Goal: Task Accomplishment & Management: Manage account settings

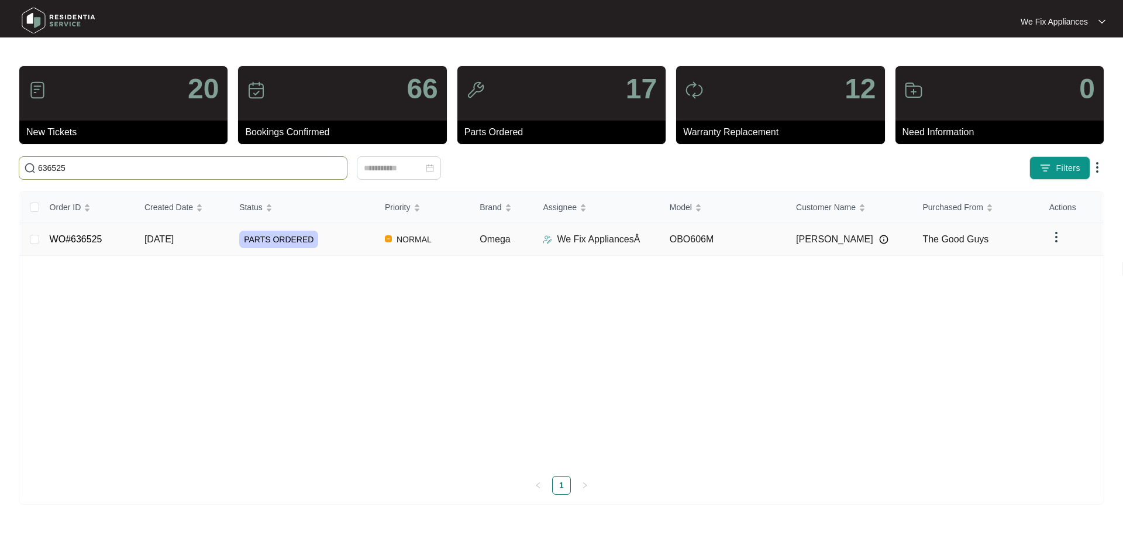
type input "636525"
click at [102, 235] on td "WO#636525" at bounding box center [87, 239] width 95 height 33
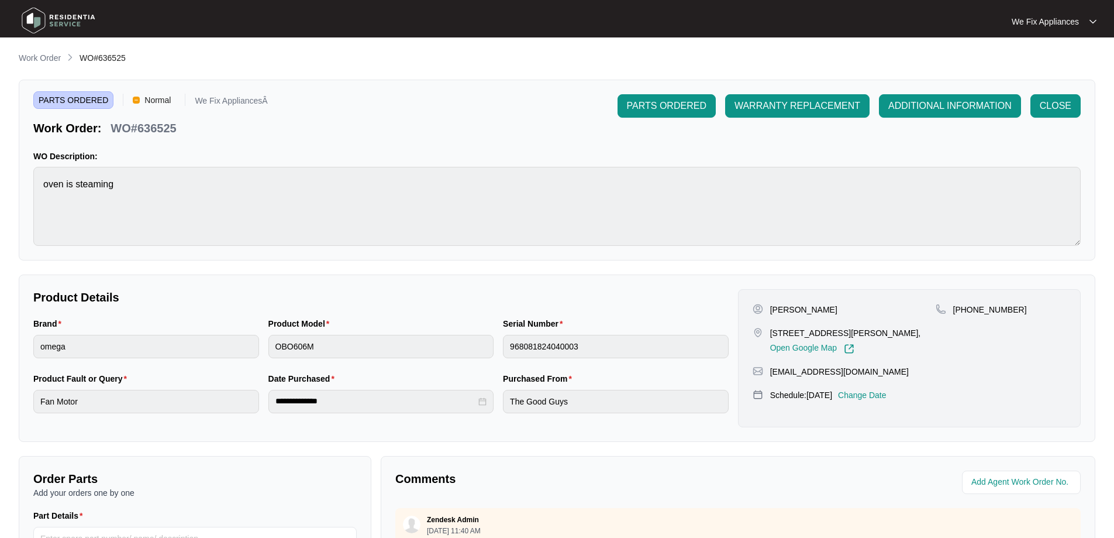
click at [881, 394] on p "Change Date" at bounding box center [862, 395] width 49 height 12
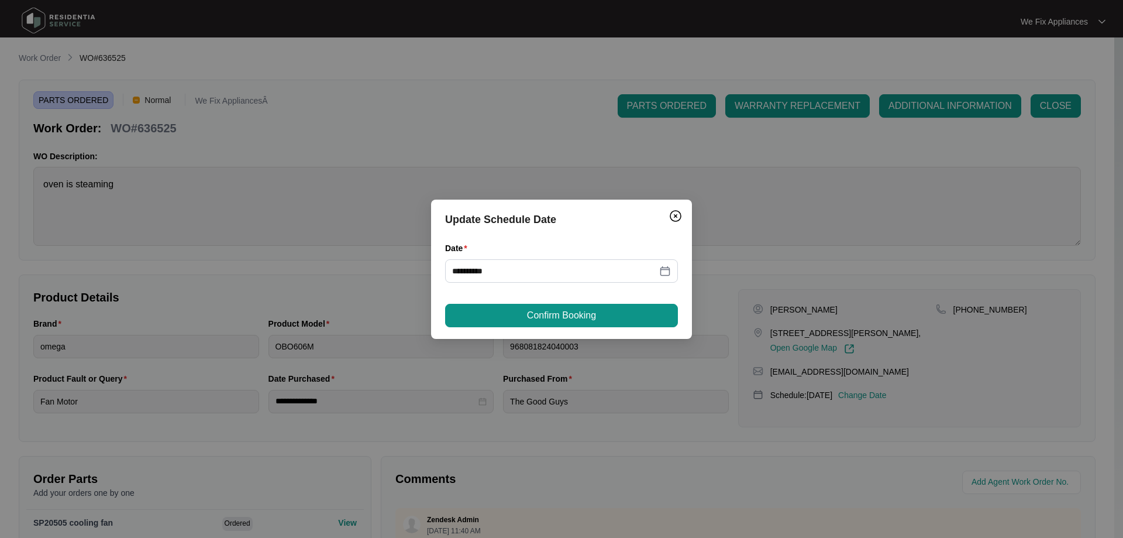
drag, startPoint x: 519, startPoint y: 255, endPoint x: 502, endPoint y: 294, distance: 42.2
click at [511, 262] on div "**********" at bounding box center [561, 262] width 233 height 41
click at [526, 274] on input "**********" at bounding box center [554, 270] width 205 height 13
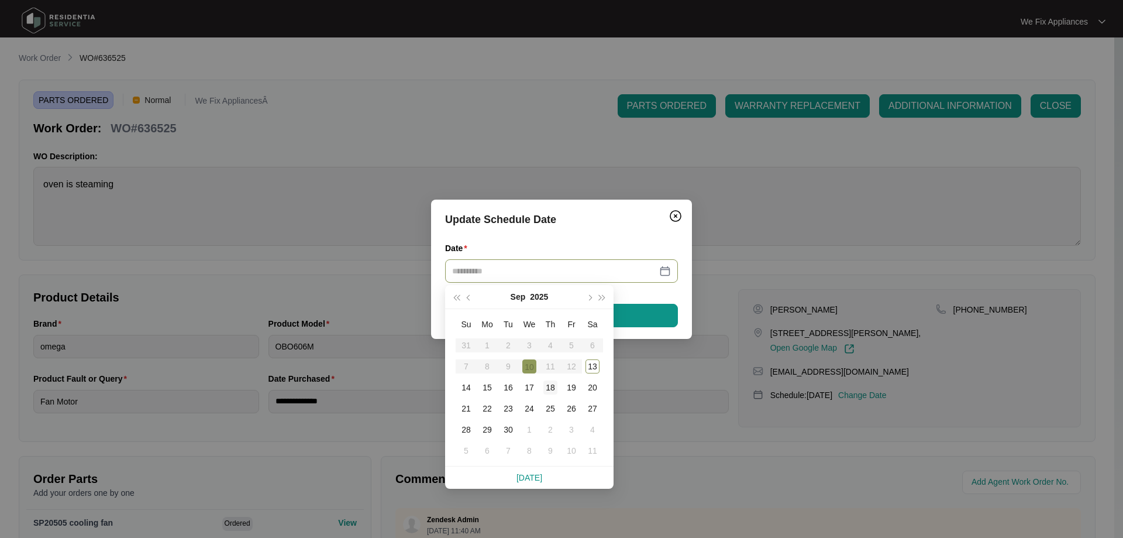
click at [550, 387] on div "18" at bounding box center [550, 387] width 14 height 14
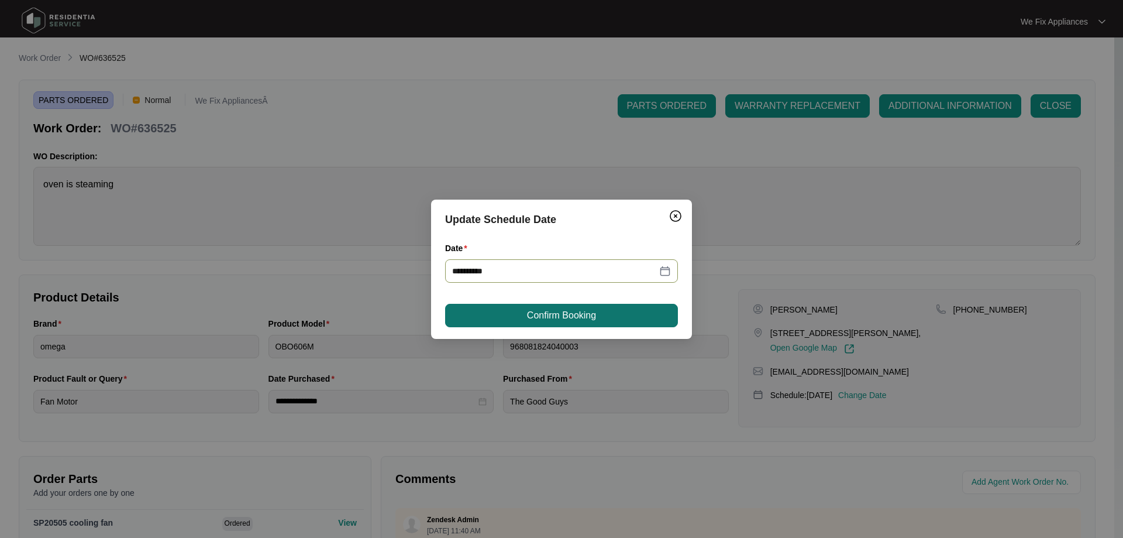
type input "**********"
click at [556, 315] on span "Confirm Booking" at bounding box center [561, 315] width 69 height 14
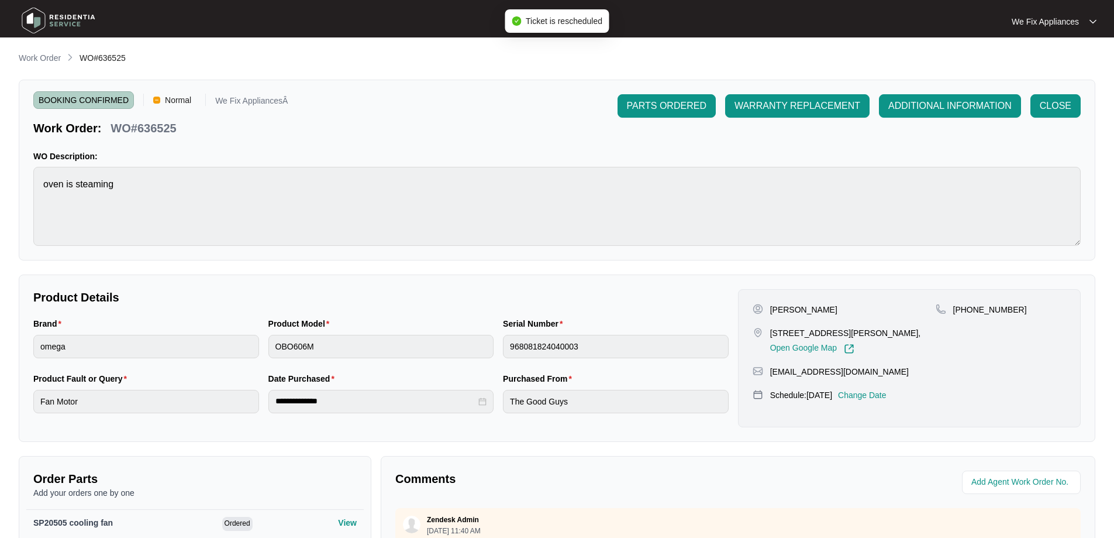
click at [64, 16] on img at bounding box center [59, 20] width 82 height 35
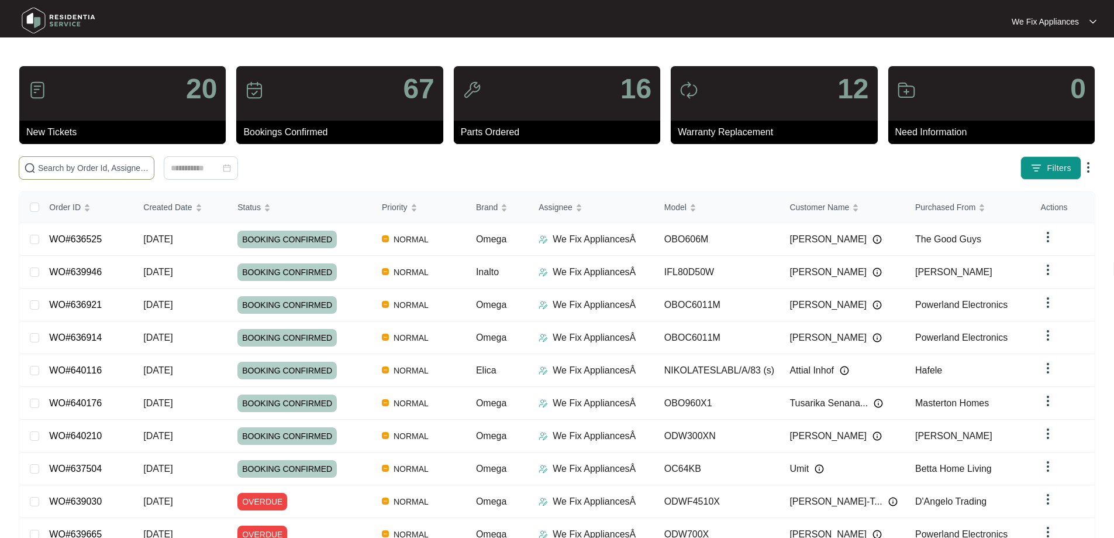
paste input "635747"
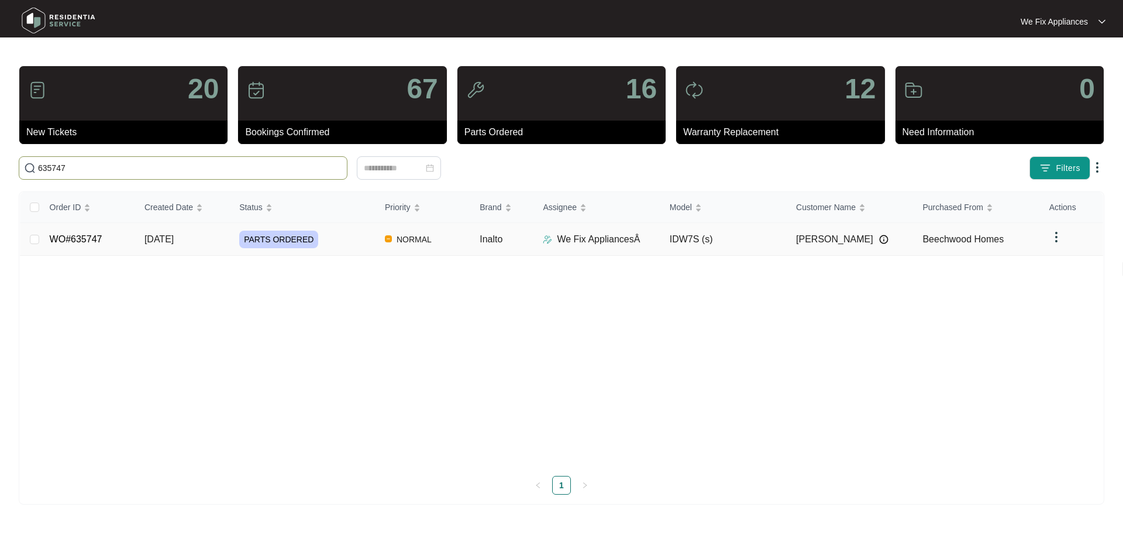
type input "635747"
click at [76, 235] on link "WO#635747" at bounding box center [76, 239] width 53 height 10
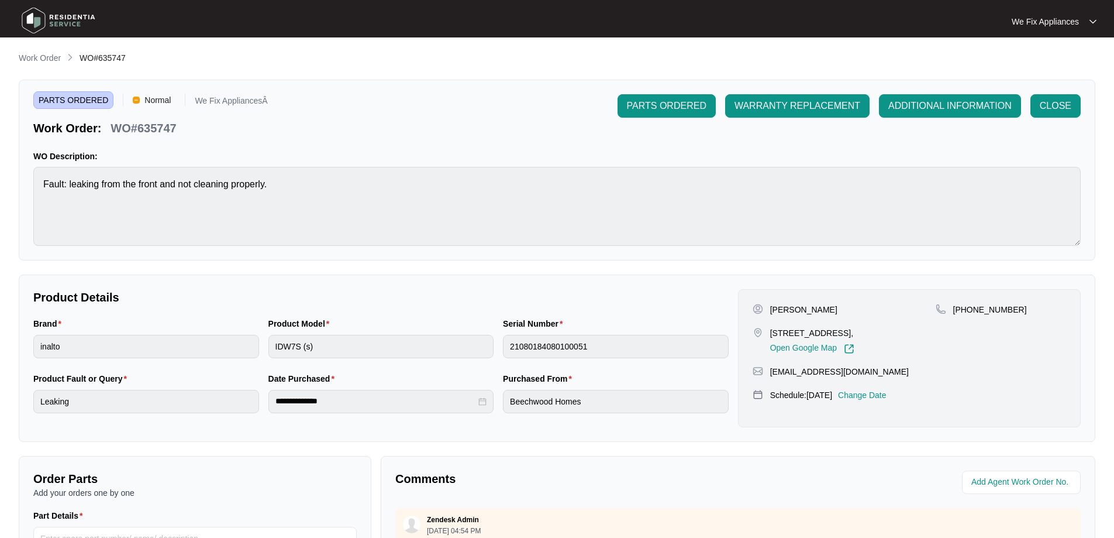
click at [880, 401] on p "Change Date" at bounding box center [862, 395] width 49 height 12
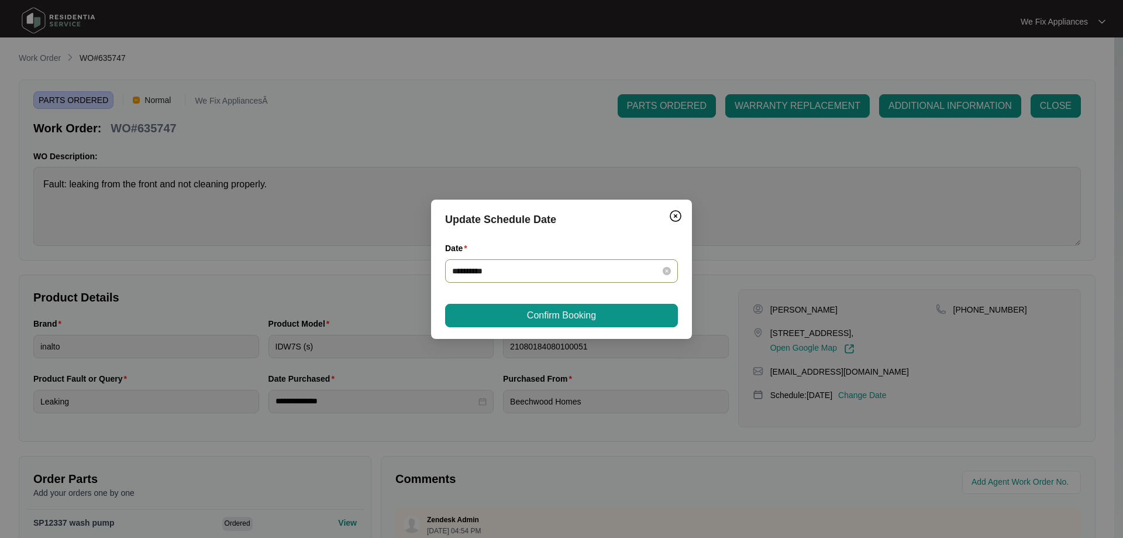
click at [546, 273] on input "**********" at bounding box center [554, 270] width 205 height 13
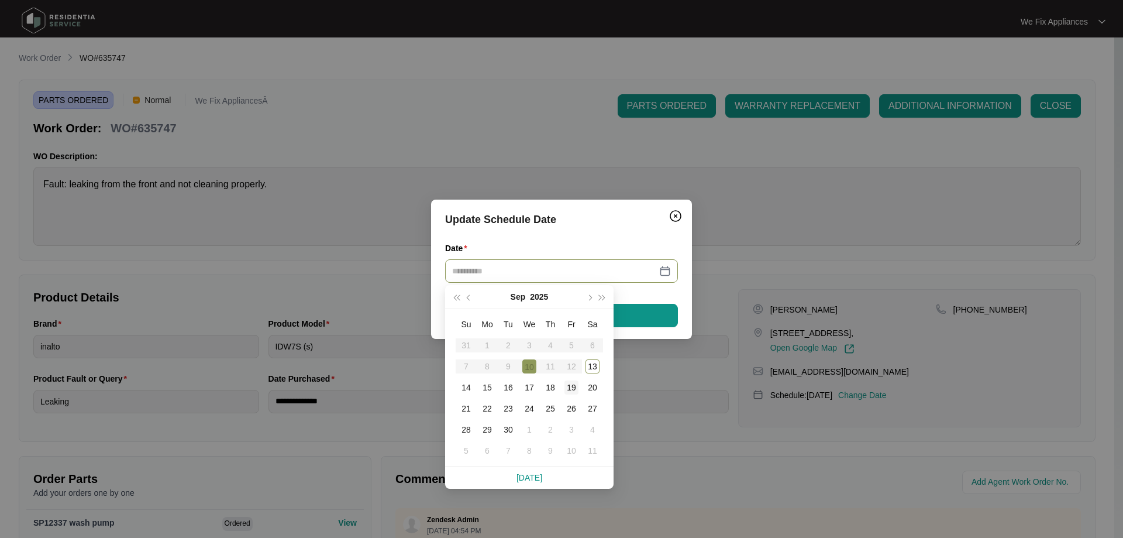
type input "**********"
click at [572, 387] on div "19" at bounding box center [571, 387] width 14 height 14
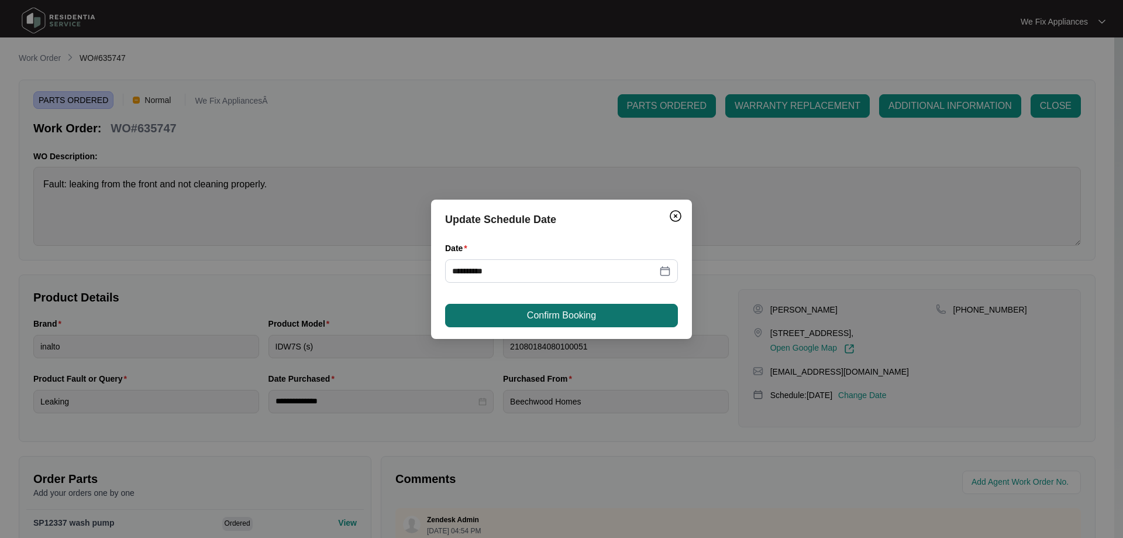
click at [557, 316] on span "Confirm Booking" at bounding box center [561, 315] width 69 height 14
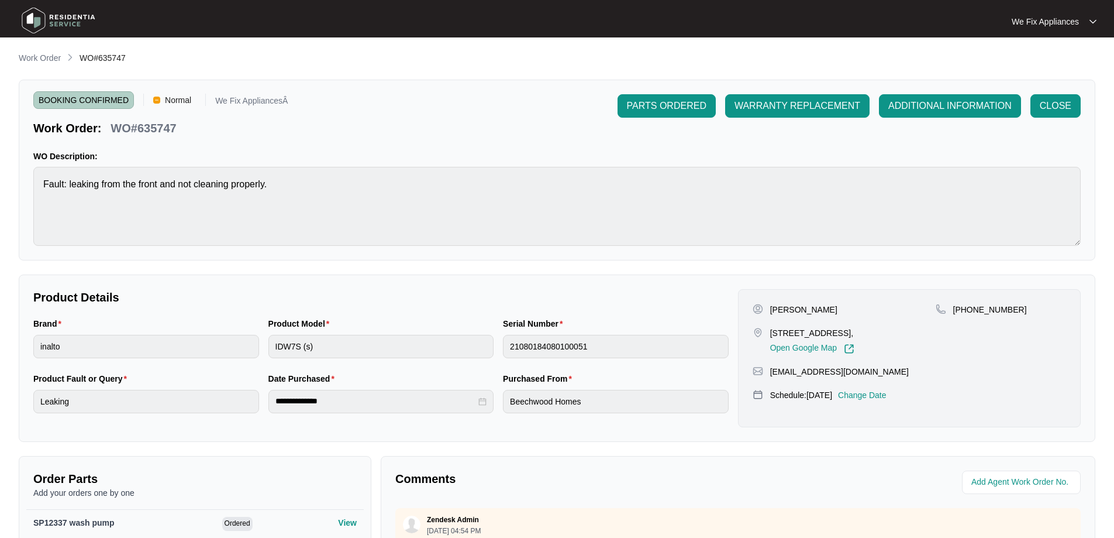
click at [74, 27] on img at bounding box center [59, 20] width 82 height 35
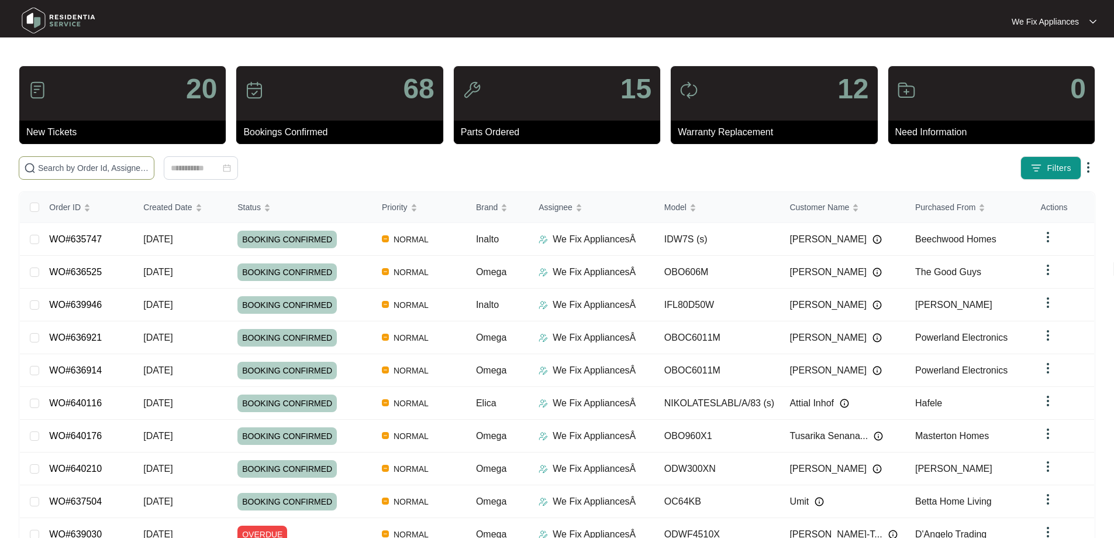
paste input "637016"
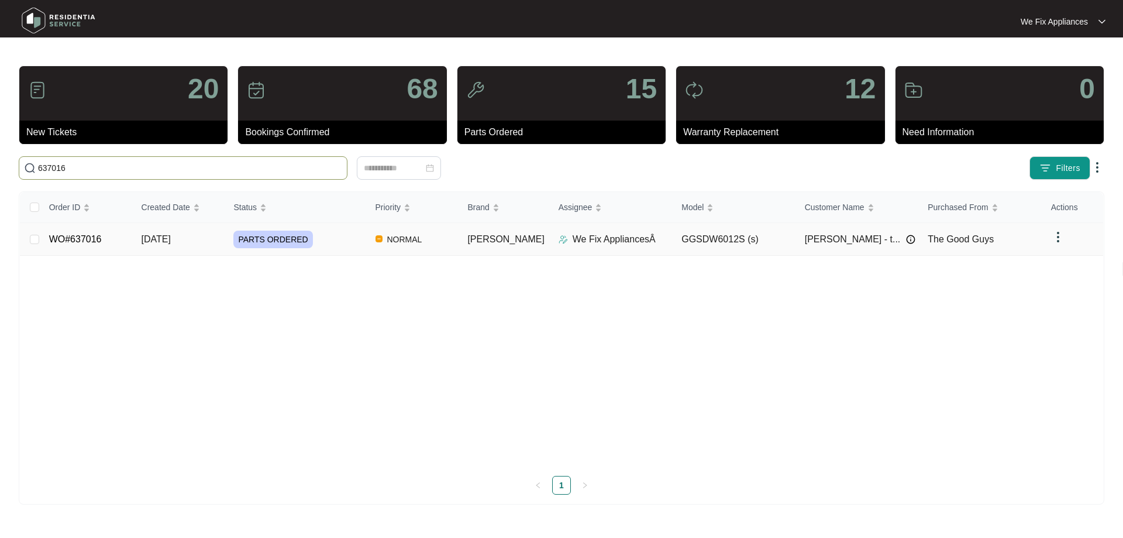
type input "637016"
click at [93, 240] on link "WO#637016" at bounding box center [75, 239] width 53 height 10
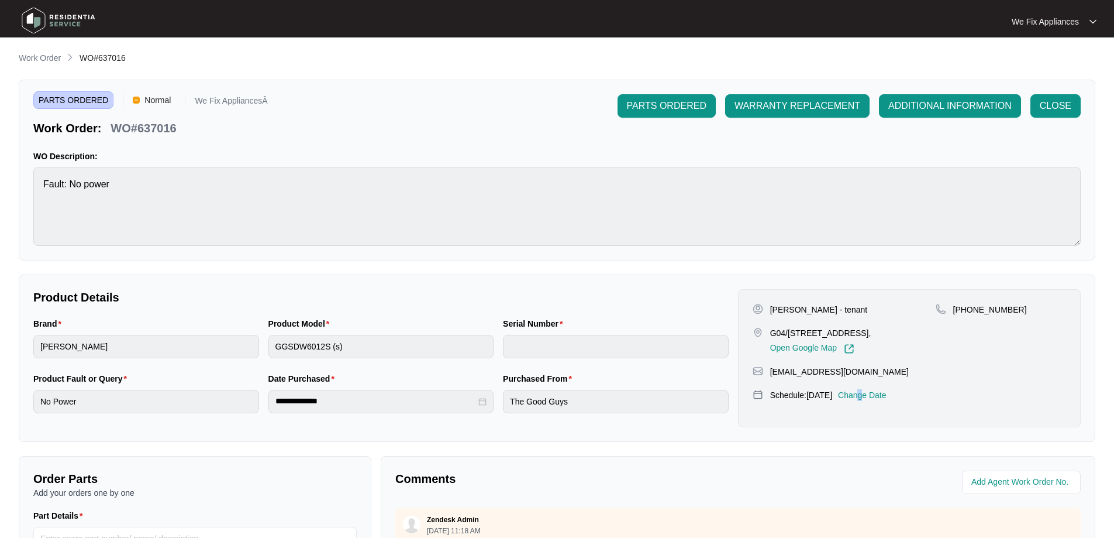
click at [874, 415] on div "[PERSON_NAME] - tenant G04/[STREET_ADDRESS], Open Google Map [PHONE_NUMBER] [EM…" at bounding box center [909, 358] width 343 height 138
click at [879, 401] on p "Change Date" at bounding box center [862, 395] width 49 height 12
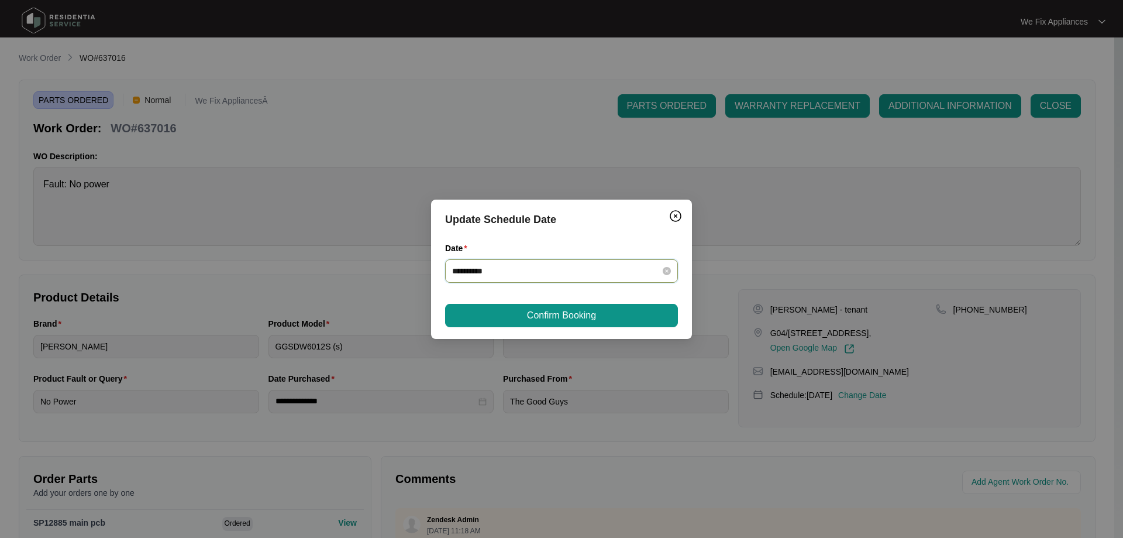
click at [543, 273] on input "**********" at bounding box center [554, 270] width 205 height 13
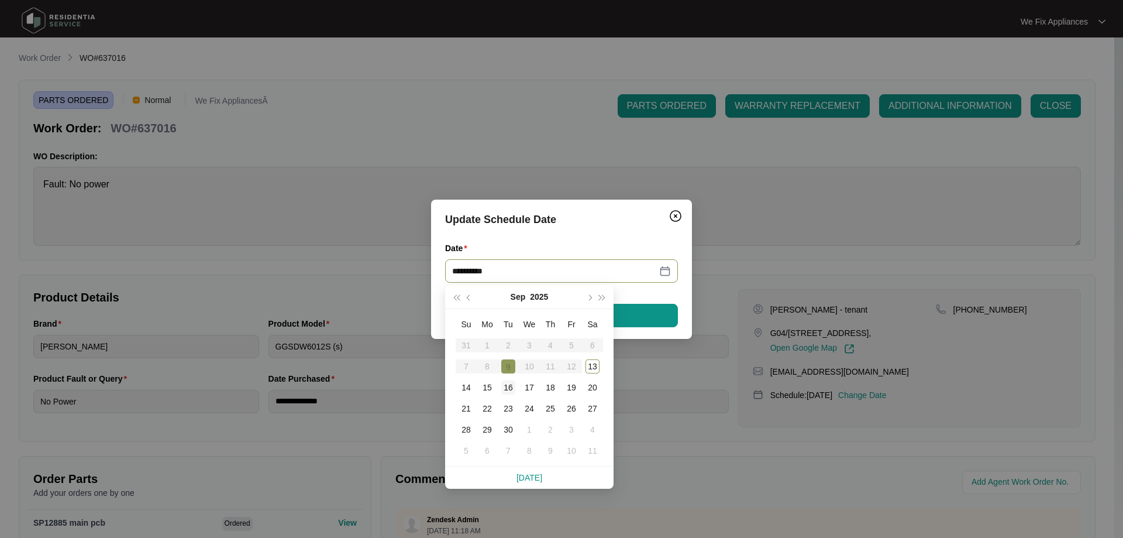
type input "**********"
click at [511, 392] on div "16" at bounding box center [508, 387] width 14 height 14
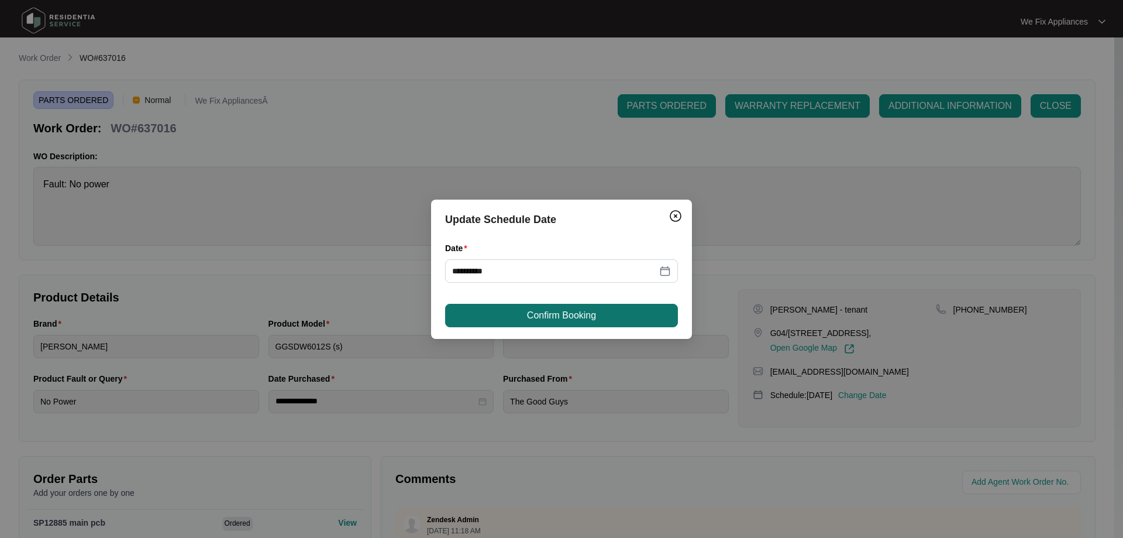
click at [572, 319] on span "Confirm Booking" at bounding box center [561, 315] width 69 height 14
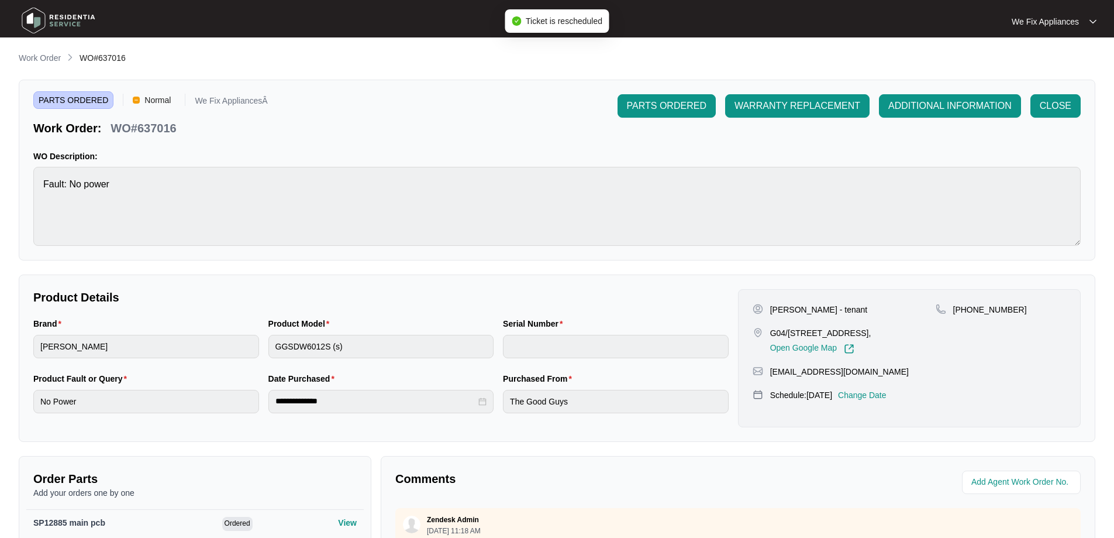
click at [64, 28] on img at bounding box center [59, 20] width 82 height 35
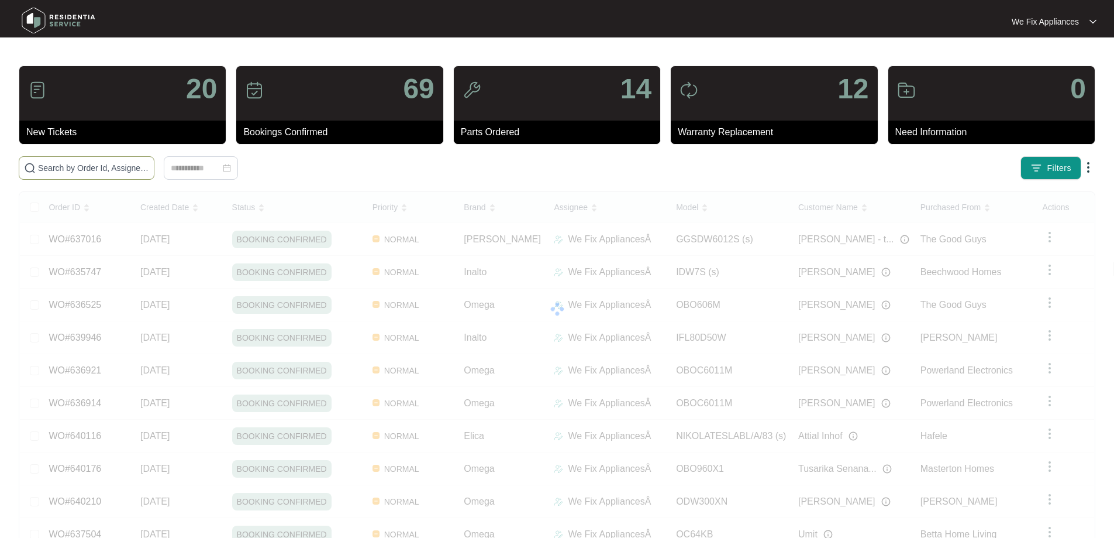
paste input "639345"
type input "639345"
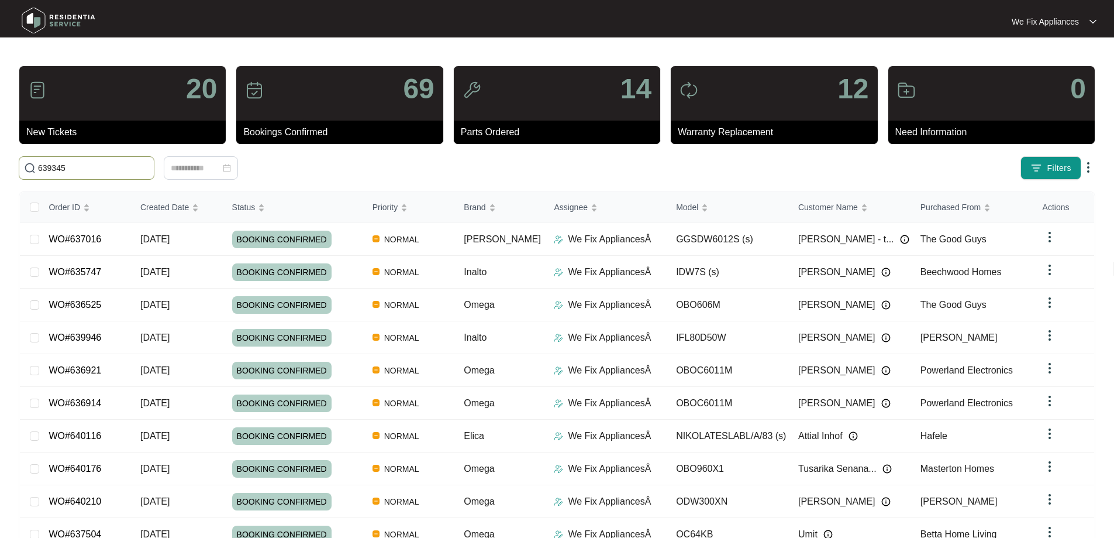
drag, startPoint x: 74, startPoint y: 170, endPoint x: 0, endPoint y: 158, distance: 74.7
click at [0, 158] on main "20 New Tickets 69 Bookings Confirmed 14 Parts Ordered 12 Warranty Replacement 0…" at bounding box center [557, 303] width 1114 height 607
paste input "639345"
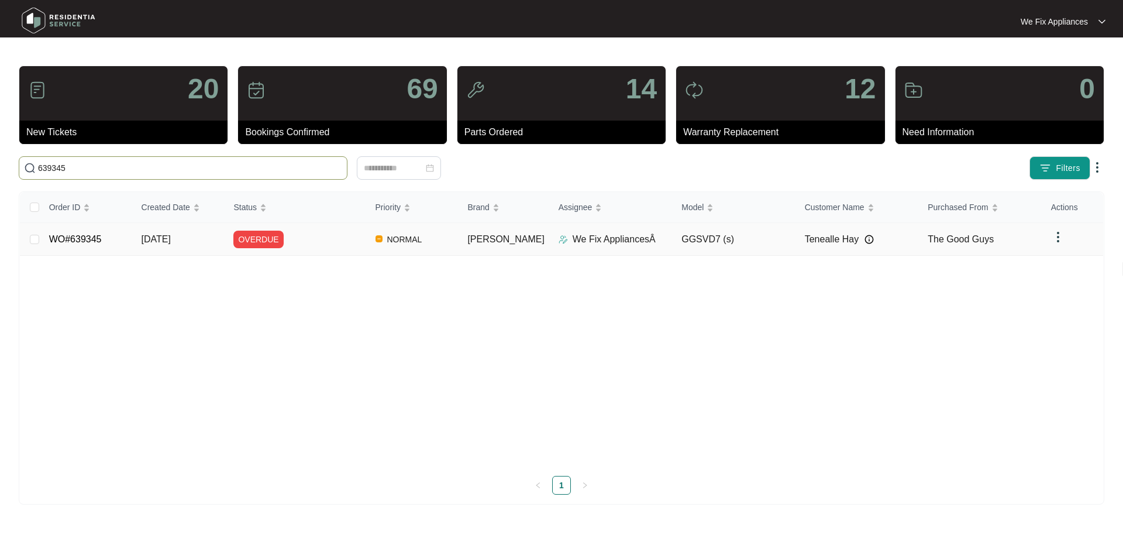
type input "639345"
click at [74, 234] on link "WO#639345" at bounding box center [75, 239] width 53 height 10
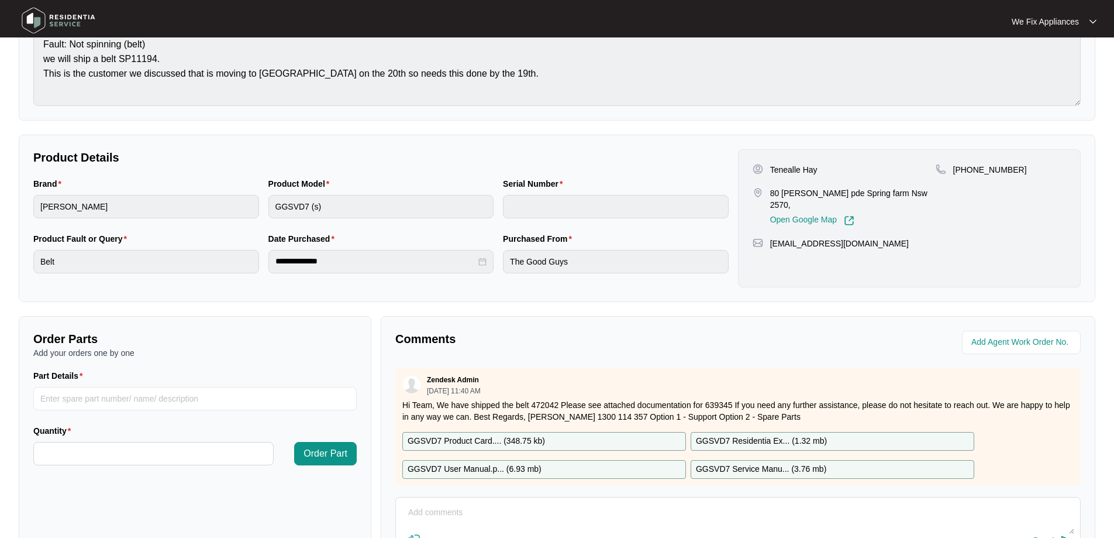
scroll to position [239, 0]
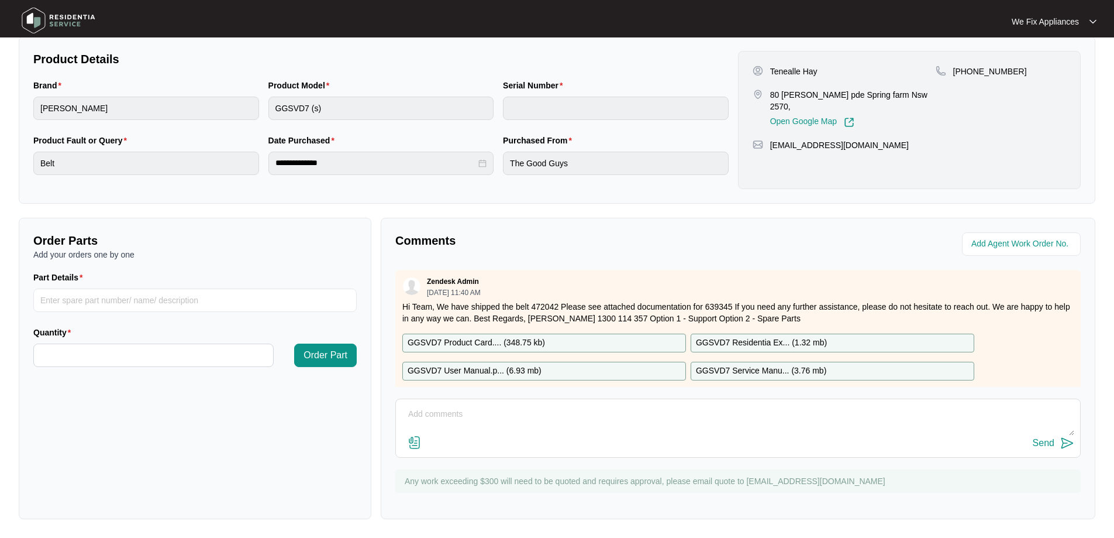
click at [511, 430] on textarea at bounding box center [738, 420] width 673 height 30
type textarea "Hi team, received part and now have left a message for customer to call back an…"
click at [1033, 445] on div "Send" at bounding box center [1044, 442] width 22 height 11
click at [77, 26] on img at bounding box center [59, 20] width 82 height 35
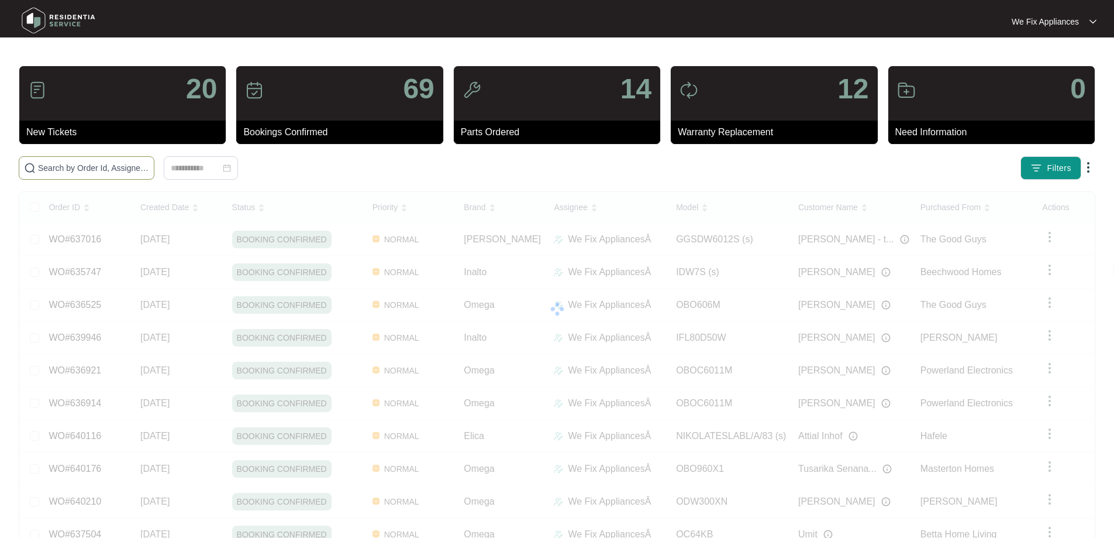
paste input "639189"
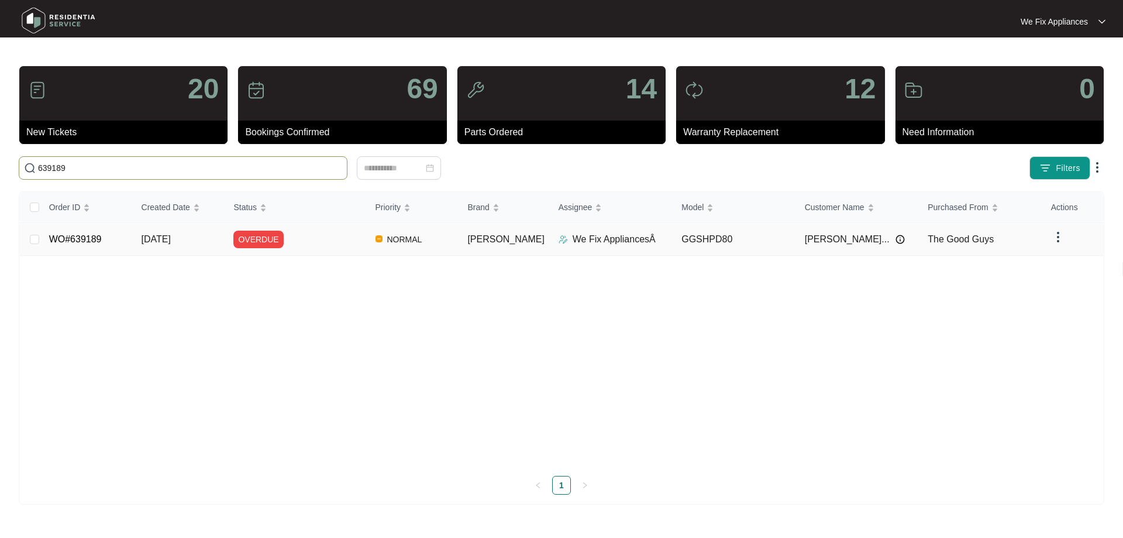
type input "639189"
click at [75, 235] on link "WO#639189" at bounding box center [75, 239] width 53 height 10
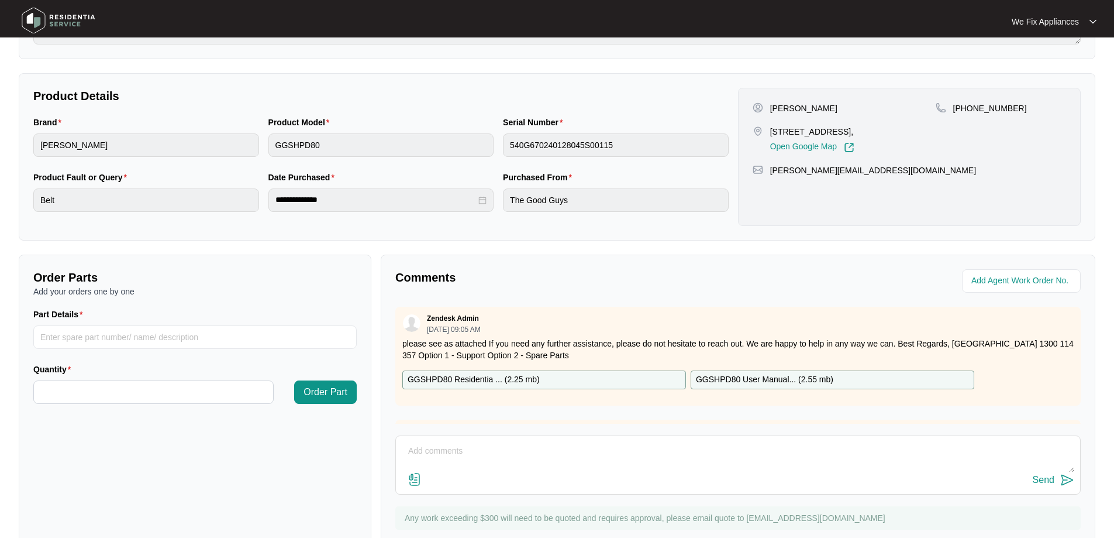
scroll to position [234, 0]
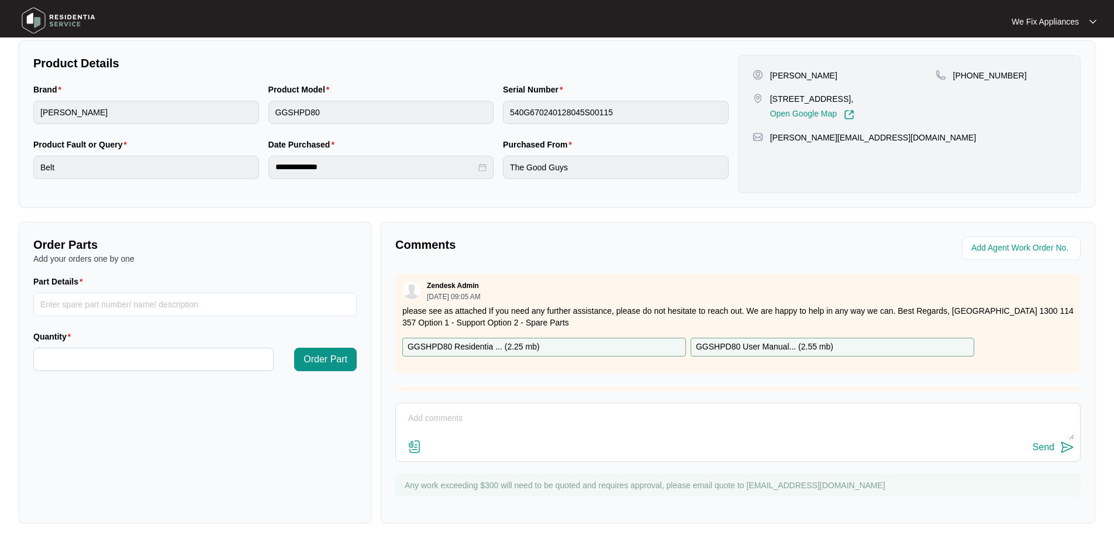
click at [635, 425] on textarea at bounding box center [738, 424] width 673 height 30
type textarea "Hi team, please add date in for the 22/9 customer is away until then thank you."
click at [1046, 439] on button "Send" at bounding box center [1054, 447] width 42 height 16
click at [71, 18] on img at bounding box center [59, 20] width 82 height 35
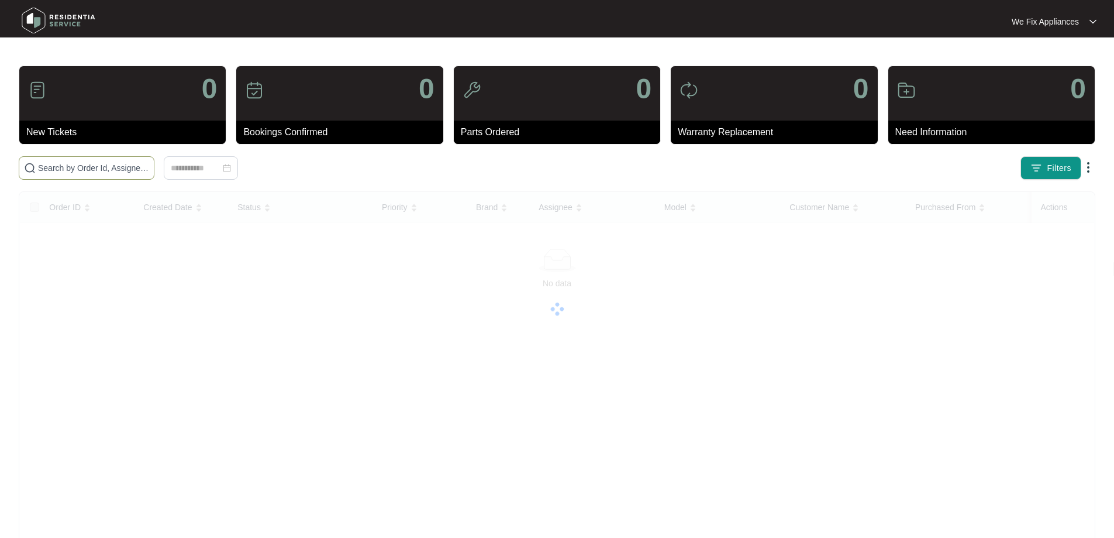
paste input "639030"
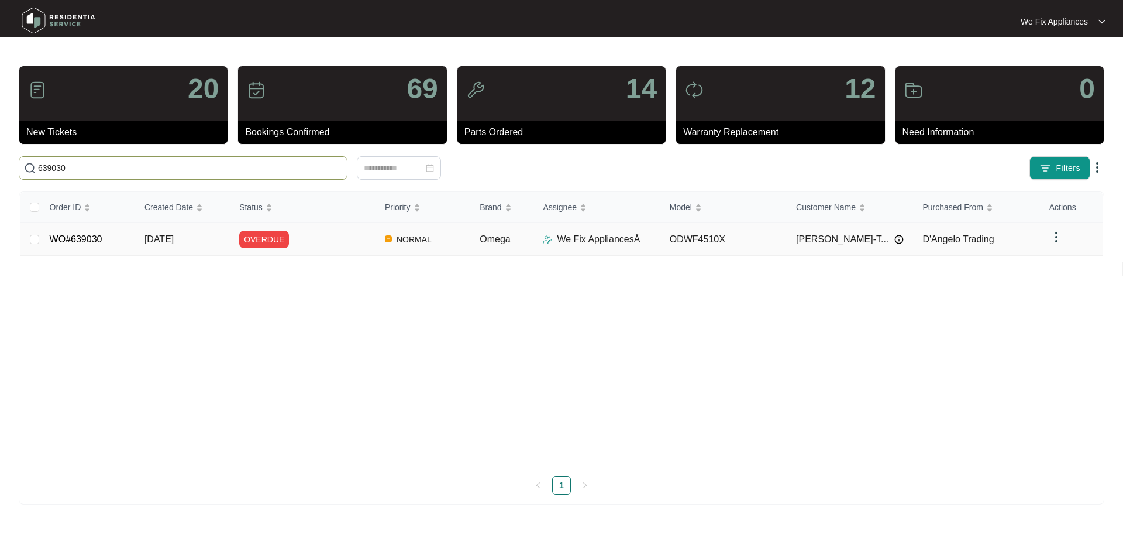
type input "639030"
click at [89, 235] on link "WO#639030" at bounding box center [76, 239] width 53 height 10
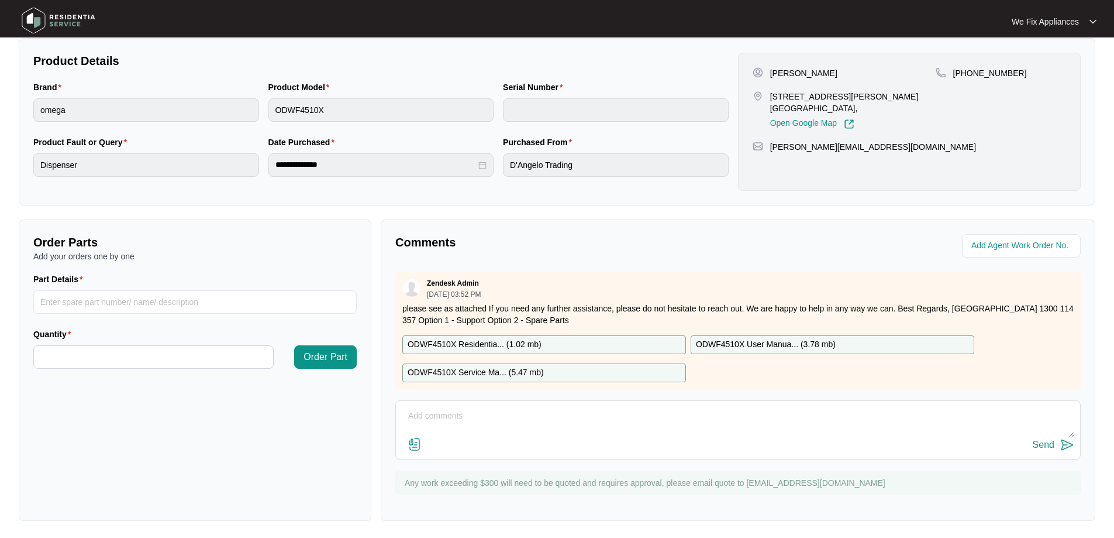
scroll to position [239, 0]
click at [535, 414] on textarea at bounding box center [738, 420] width 673 height 30
type textarea "J"
type textarea "Hi guys, just fyi- left msg for customer to call back we have received the part…"
click at [1053, 437] on div "Send" at bounding box center [1044, 442] width 22 height 11
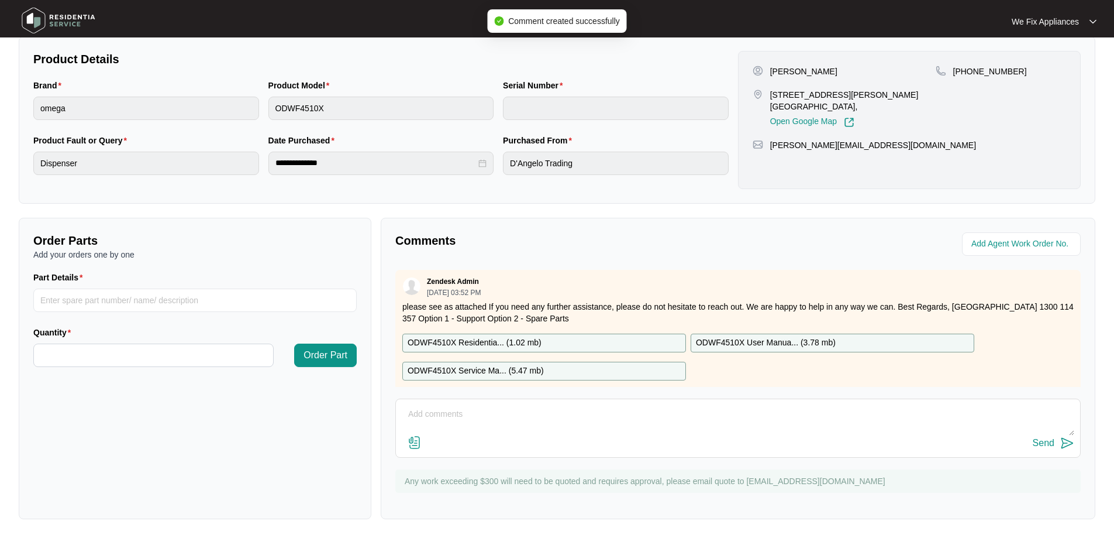
click at [62, 26] on img at bounding box center [59, 20] width 82 height 35
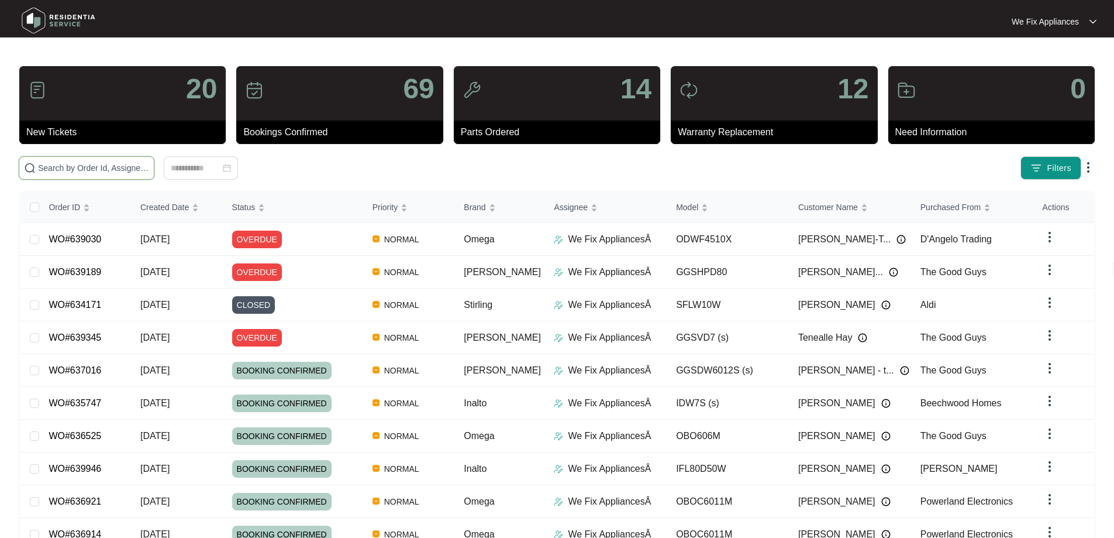
drag, startPoint x: 115, startPoint y: 161, endPoint x: 90, endPoint y: 164, distance: 24.7
paste input "638903"
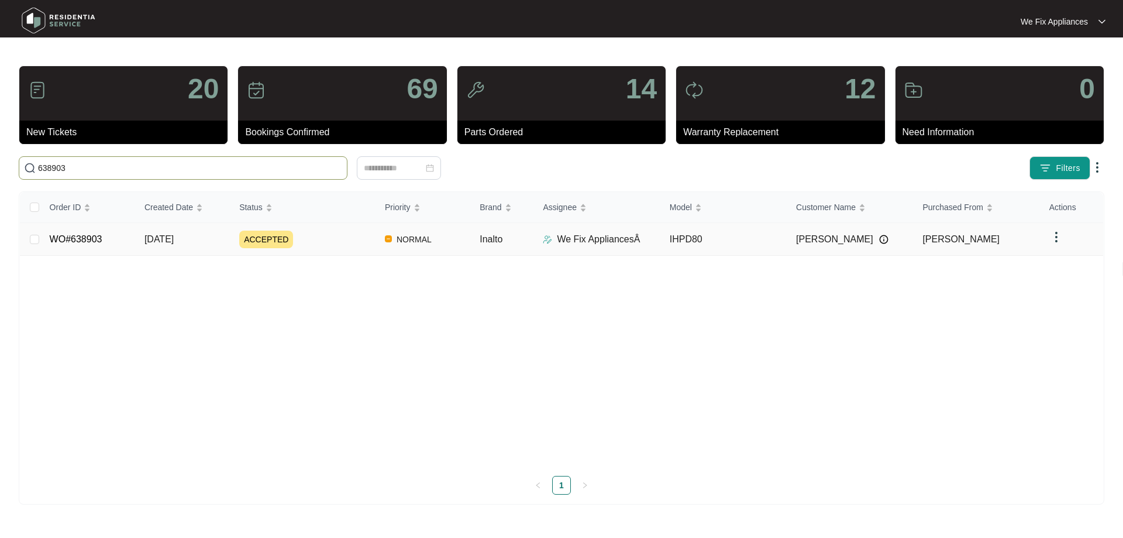
type input "638903"
click at [87, 238] on link "WO#638903" at bounding box center [76, 239] width 53 height 10
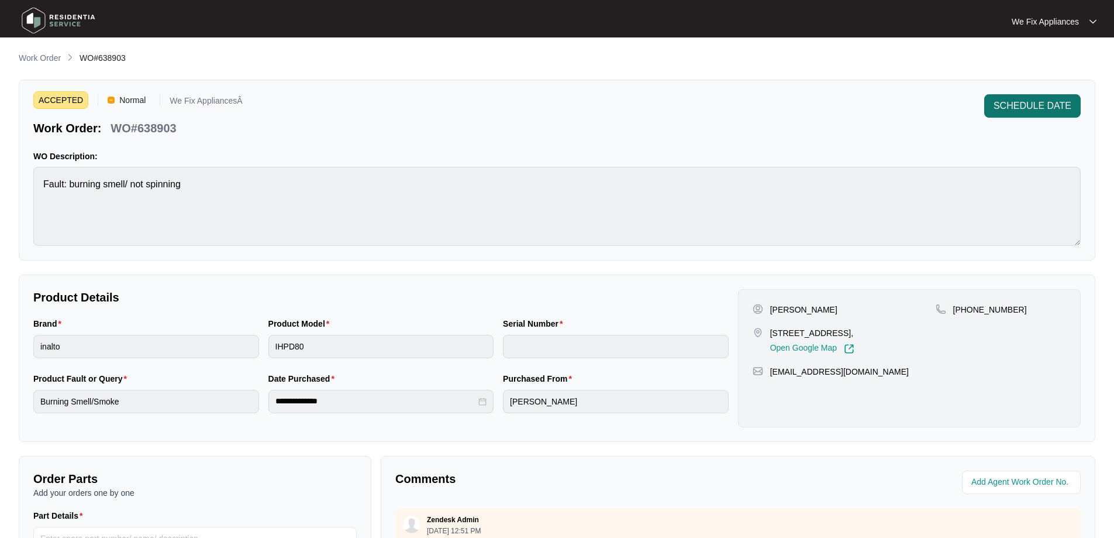
click at [1063, 111] on span "SCHEDULE DATE" at bounding box center [1033, 106] width 78 height 14
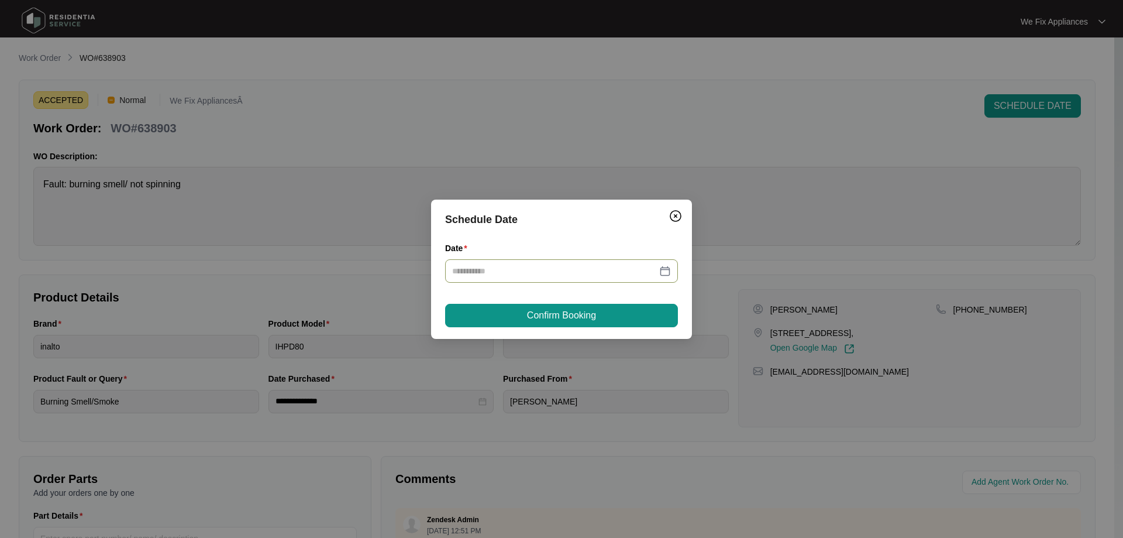
click at [514, 277] on input "Date" at bounding box center [554, 270] width 205 height 13
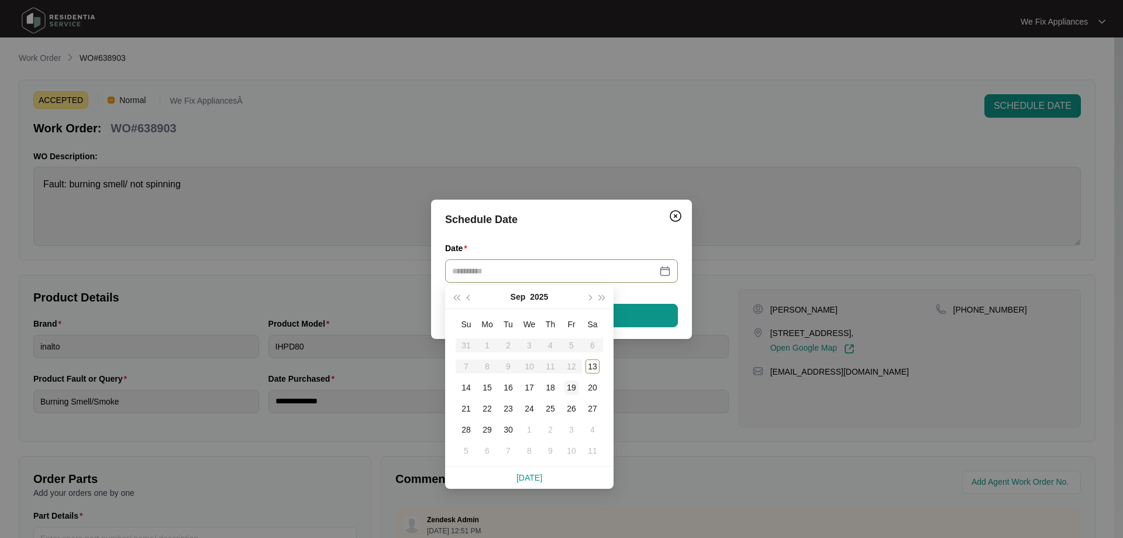
type input "**********"
click at [566, 386] on div "19" at bounding box center [571, 387] width 14 height 14
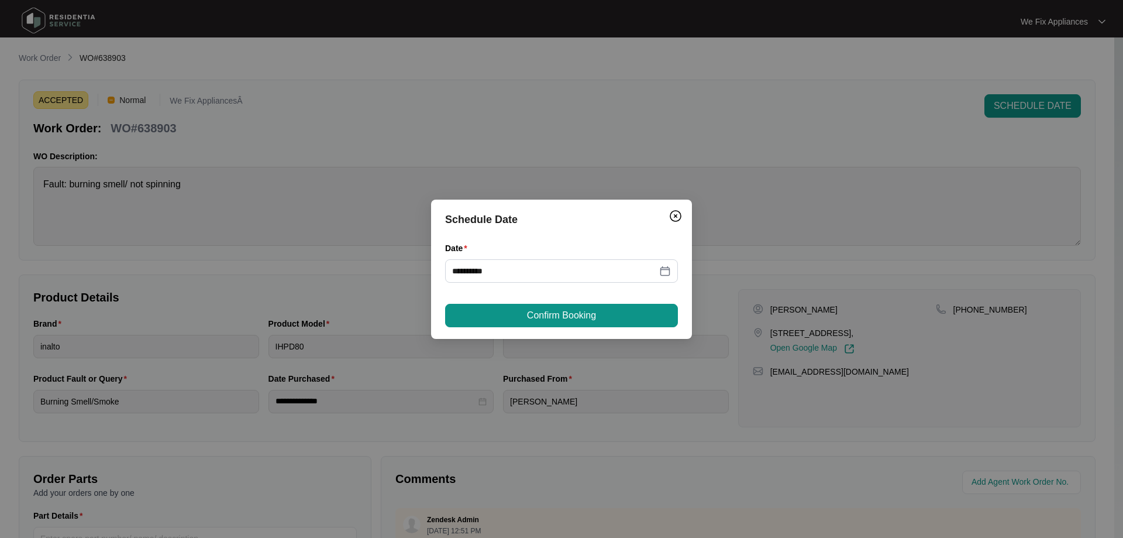
click at [573, 302] on div "**********" at bounding box center [561, 268] width 261 height 139
click at [572, 313] on span "Confirm Booking" at bounding box center [561, 315] width 69 height 14
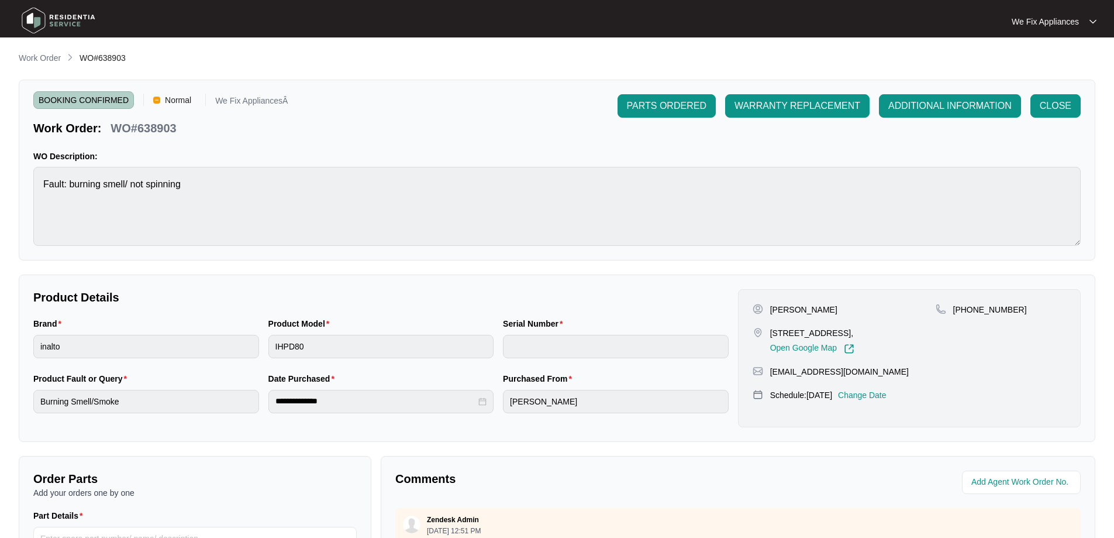
click at [71, 23] on img at bounding box center [59, 20] width 82 height 35
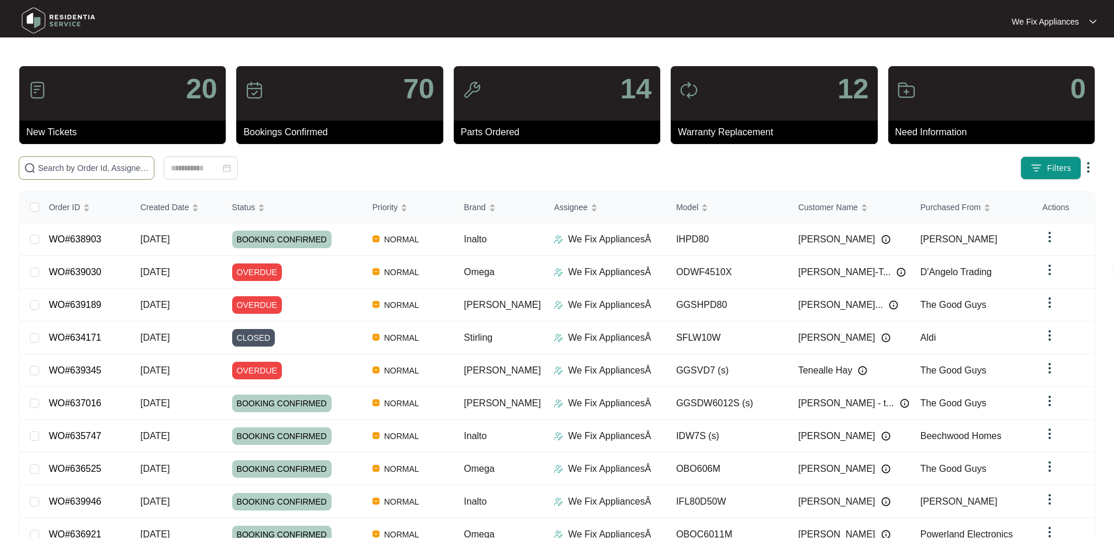
paste input "639030"
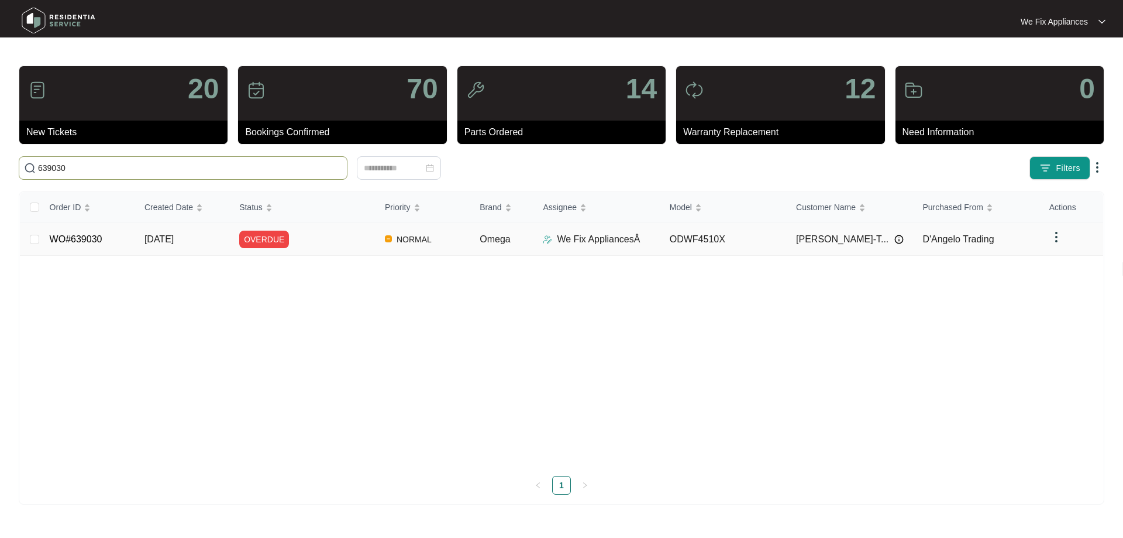
type input "639030"
click at [81, 234] on link "WO#639030" at bounding box center [76, 239] width 53 height 10
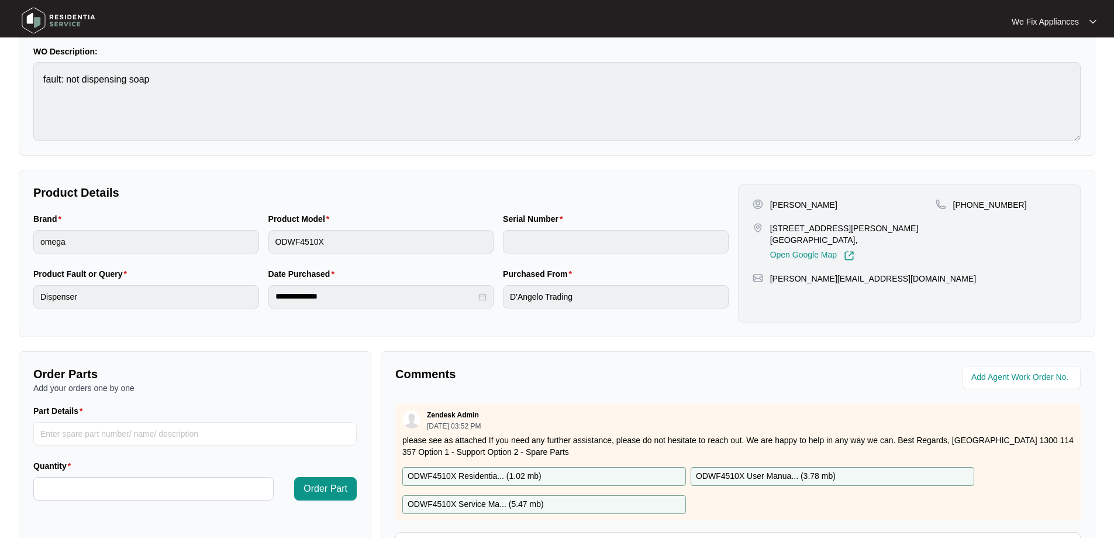
scroll to position [239, 0]
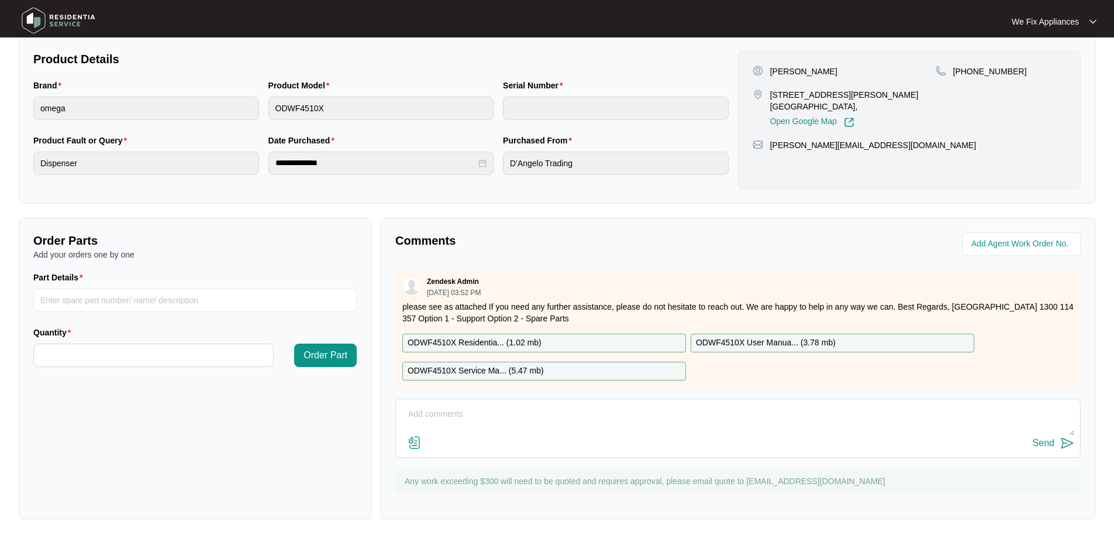
click at [480, 394] on div "Comments Zendesk Admin [DATE] 03:52 PM please see as attached If you need any f…" at bounding box center [738, 368] width 715 height 301
click at [464, 411] on textarea at bounding box center [738, 420] width 673 height 30
click at [565, 432] on textarea at bounding box center [738, 420] width 673 height 30
click at [571, 418] on textarea at bounding box center [738, 420] width 673 height 30
click at [52, 15] on img at bounding box center [59, 20] width 82 height 35
